Goal: Transaction & Acquisition: Purchase product/service

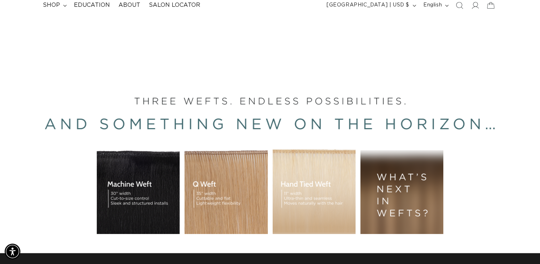
scroll to position [6, 0]
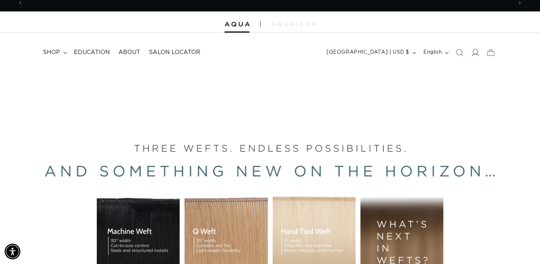
click at [475, 55] on icon at bounding box center [474, 52] width 7 height 7
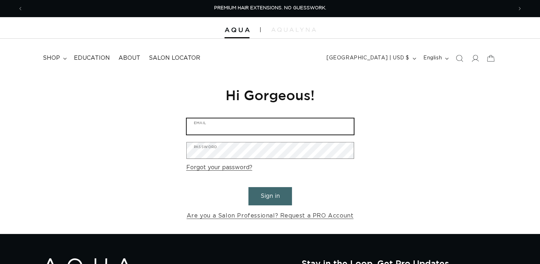
click at [300, 123] on input "Email" at bounding box center [270, 126] width 167 height 16
type input "Tiffaniterhune@gmail.com"
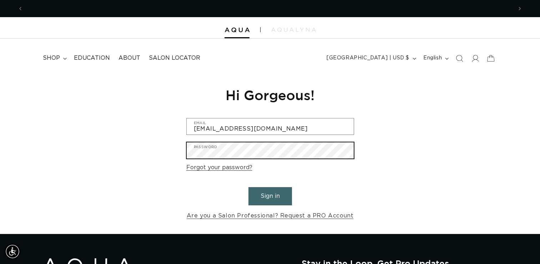
scroll to position [0, 979]
click at [249, 187] on button "Sign in" at bounding box center [271, 196] width 44 height 18
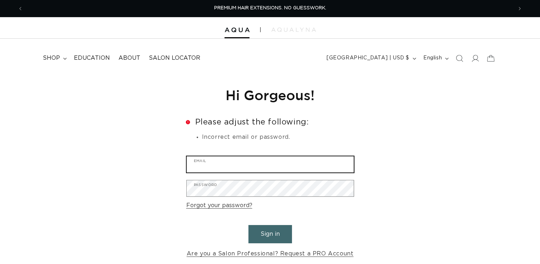
click at [237, 167] on input "Email" at bounding box center [270, 164] width 167 height 16
type input "[EMAIL_ADDRESS][DOMAIN_NAME]"
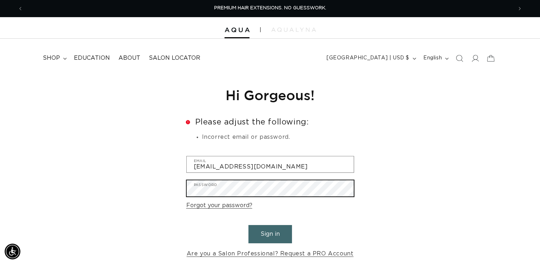
click at [249, 225] on button "Sign in" at bounding box center [271, 234] width 44 height 18
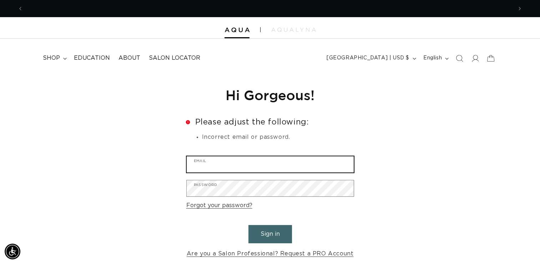
click at [266, 166] on input "Email" at bounding box center [270, 164] width 167 height 16
type input "[EMAIL_ADDRESS][DOMAIN_NAME]"
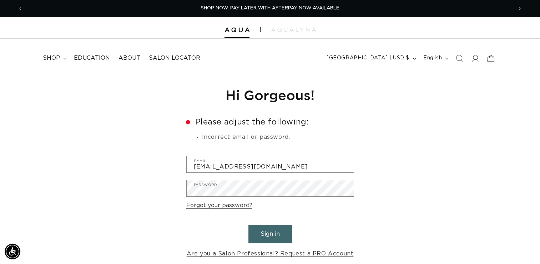
click at [277, 232] on button "Sign in" at bounding box center [271, 234] width 44 height 18
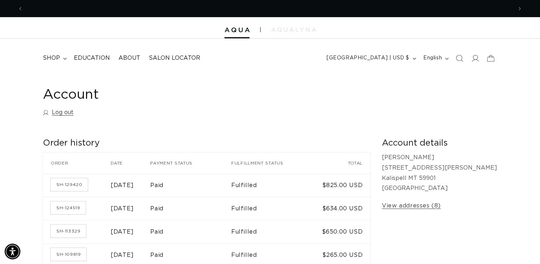
scroll to position [0, 490]
click at [61, 55] on summary "shop" at bounding box center [54, 58] width 31 height 16
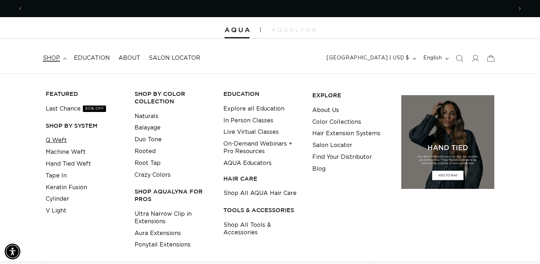
scroll to position [0, 0]
click at [63, 140] on link "Q Weft" at bounding box center [56, 140] width 21 height 12
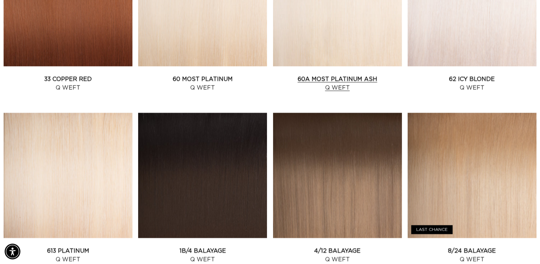
click at [353, 75] on link "60A Most Platinum Ash Q Weft" at bounding box center [337, 83] width 129 height 17
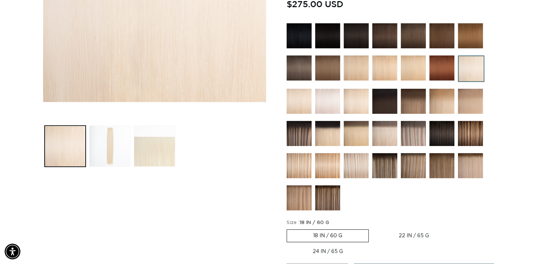
drag, startPoint x: 379, startPoint y: 85, endPoint x: 374, endPoint y: 128, distance: 43.5
click at [374, 128] on img at bounding box center [384, 133] width 25 height 25
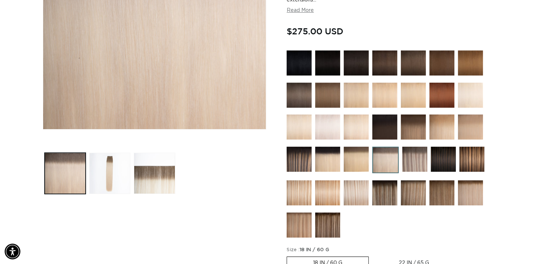
scroll to position [174, 0]
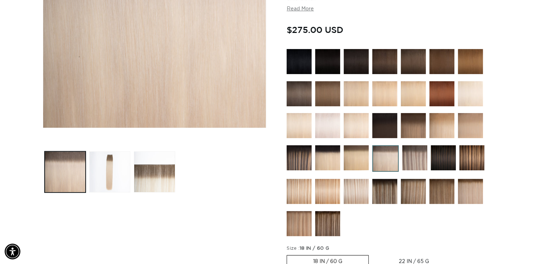
click at [416, 156] on img at bounding box center [414, 157] width 25 height 25
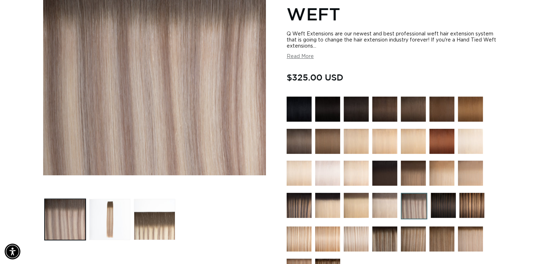
scroll to position [0, 979]
click at [385, 198] on img at bounding box center [384, 204] width 25 height 25
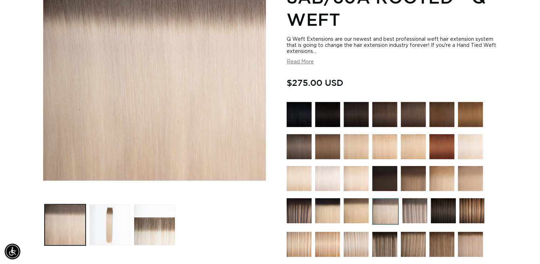
scroll to position [0, 490]
click at [385, 198] on img at bounding box center [385, 211] width 26 height 26
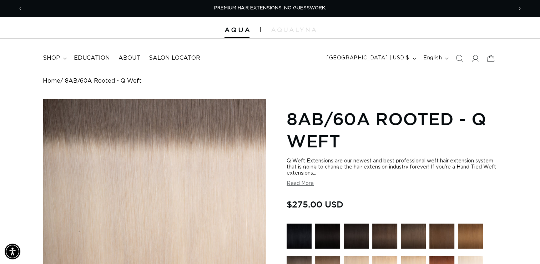
click at [385, 198] on div "Regular price $275.00 USD Regular price Sale price $275.00 USD Unit price / per…" at bounding box center [392, 204] width 211 height 15
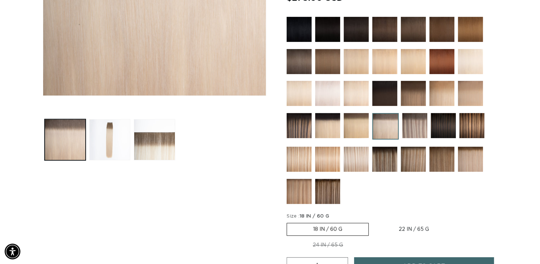
click at [417, 122] on img at bounding box center [414, 125] width 25 height 25
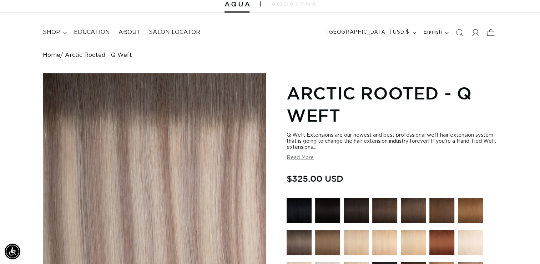
scroll to position [0, 979]
